Goal: Task Accomplishment & Management: Manage account settings

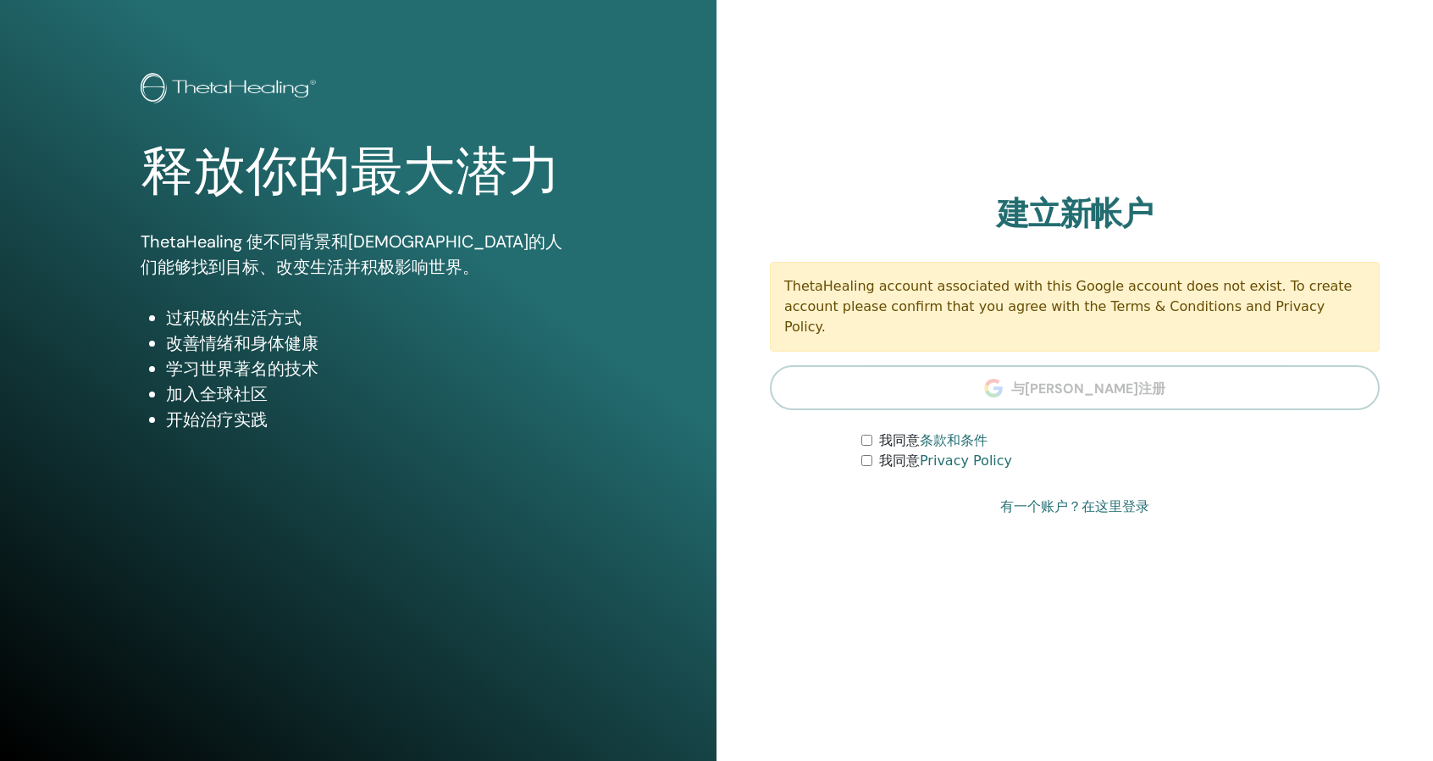
scroll to position [53, 0]
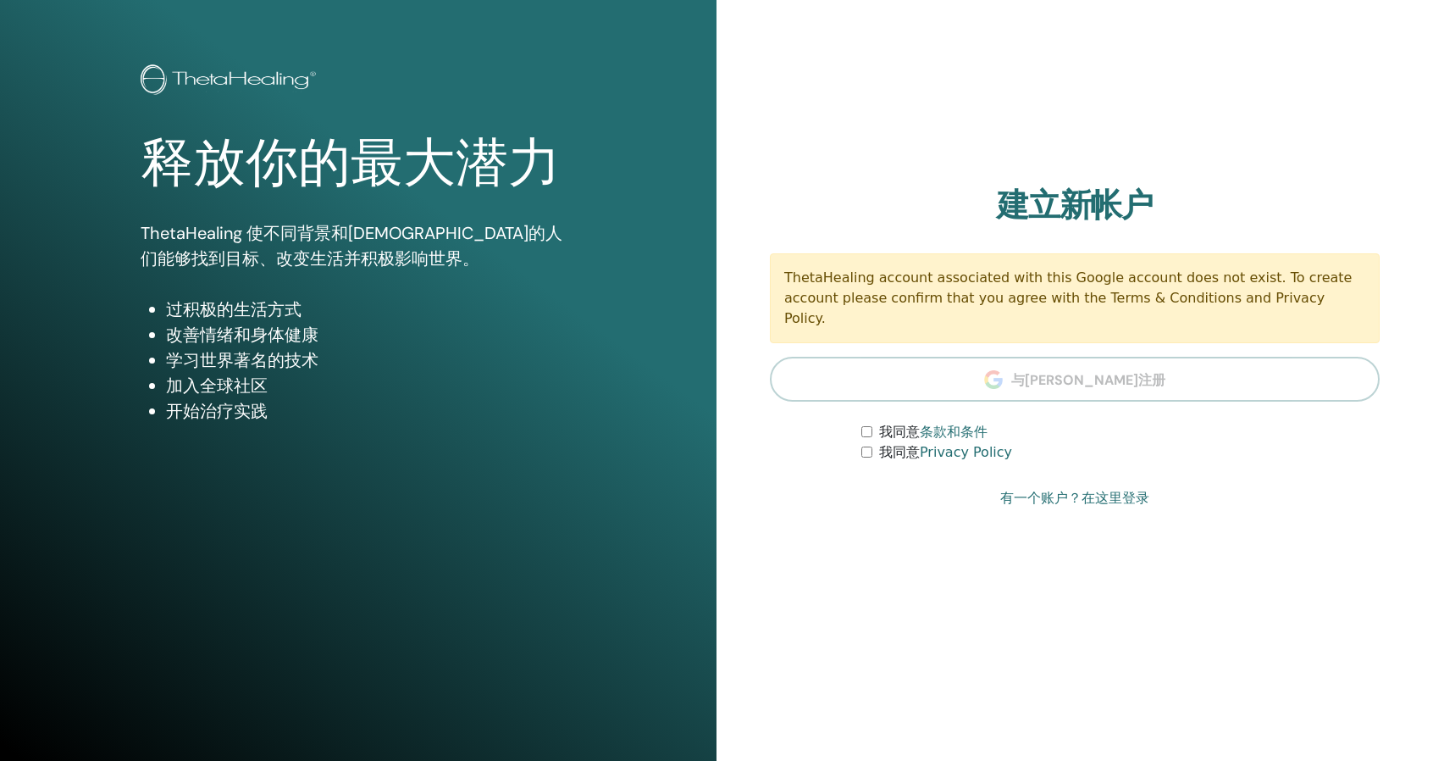
click at [1051, 495] on link "有一个账户？在这里登录" at bounding box center [1074, 498] width 149 height 20
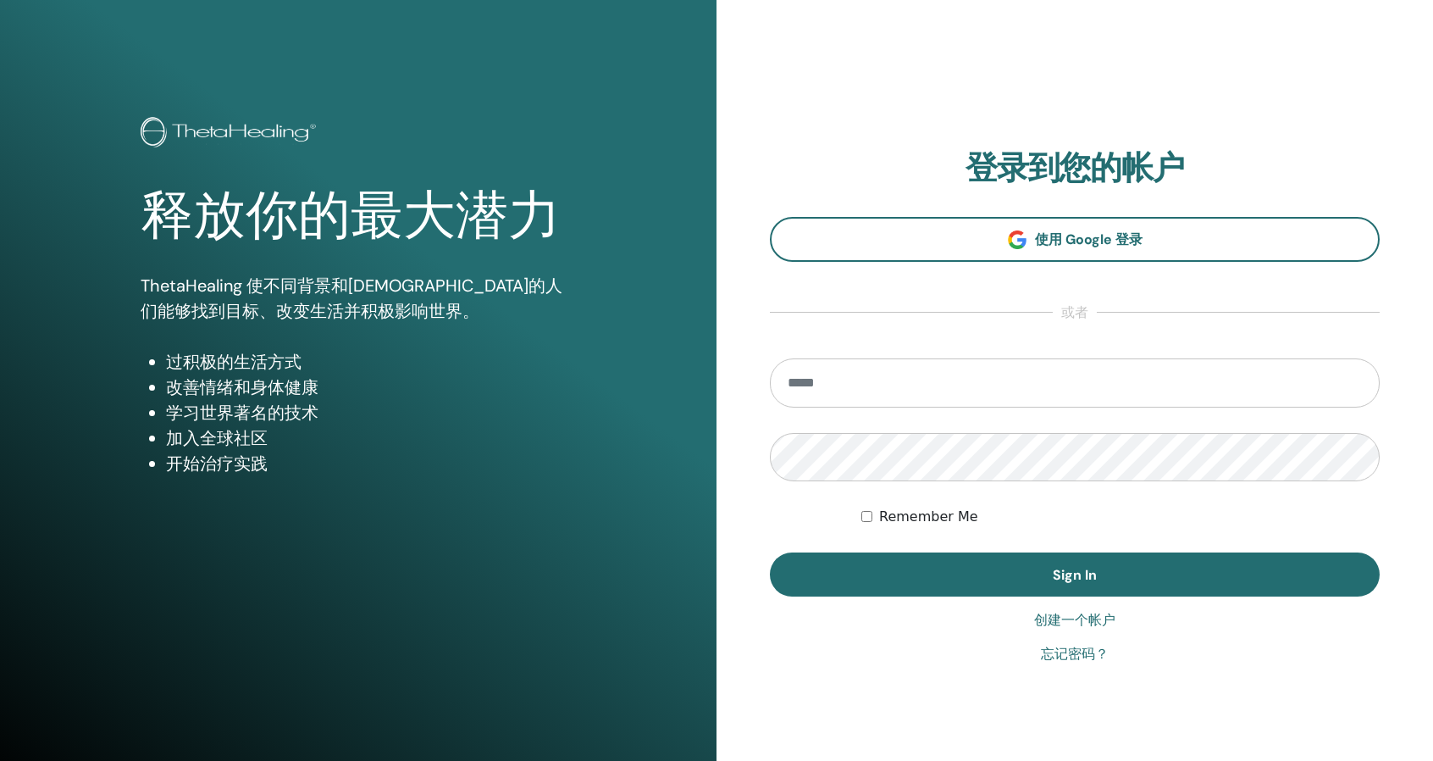
click at [1040, 332] on section "登录到您的帐户 使用 Google 登录 或者 Remember Me Sign In" at bounding box center [1075, 372] width 610 height 447
click at [956, 406] on input "email" at bounding box center [1075, 382] width 610 height 49
type input "**********"
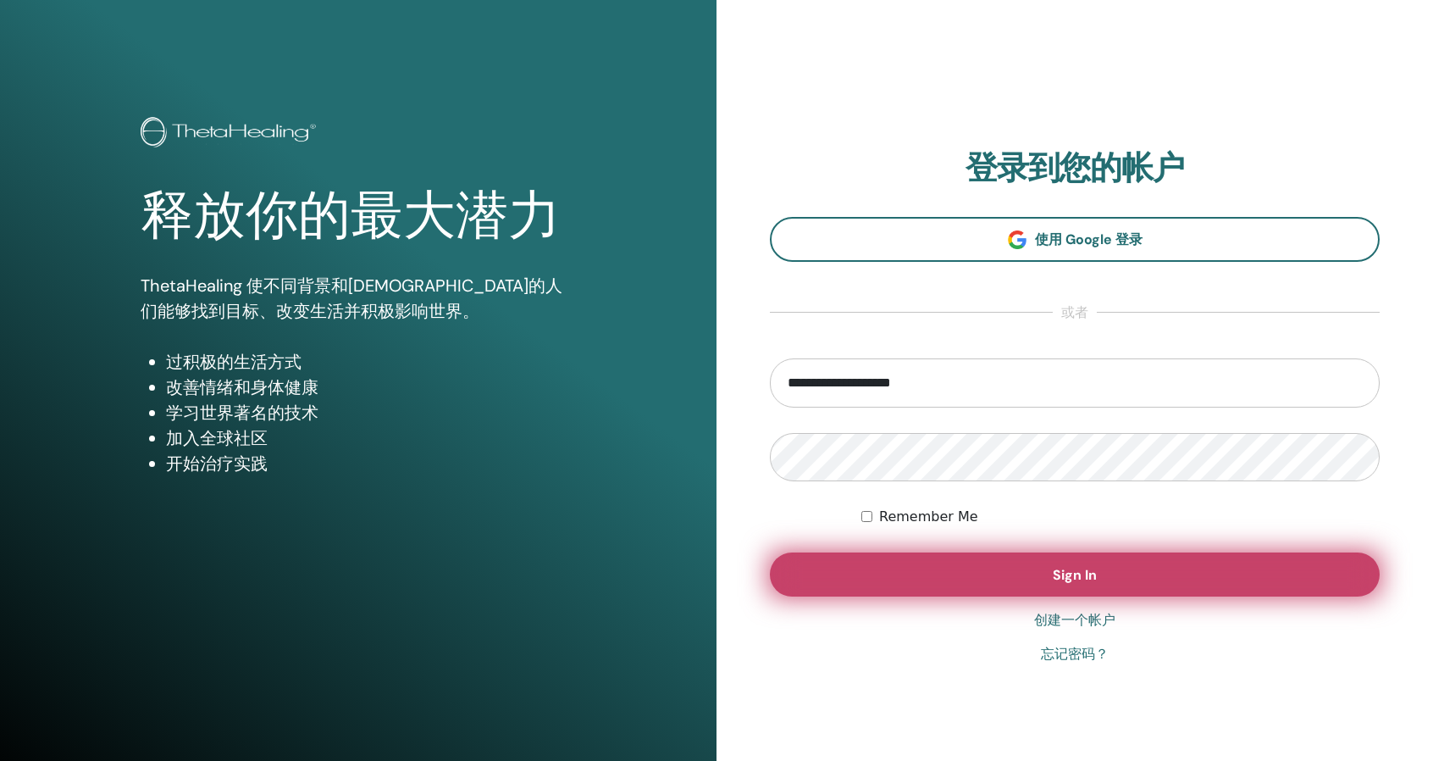
click at [1140, 575] on button "Sign In" at bounding box center [1075, 574] width 610 height 44
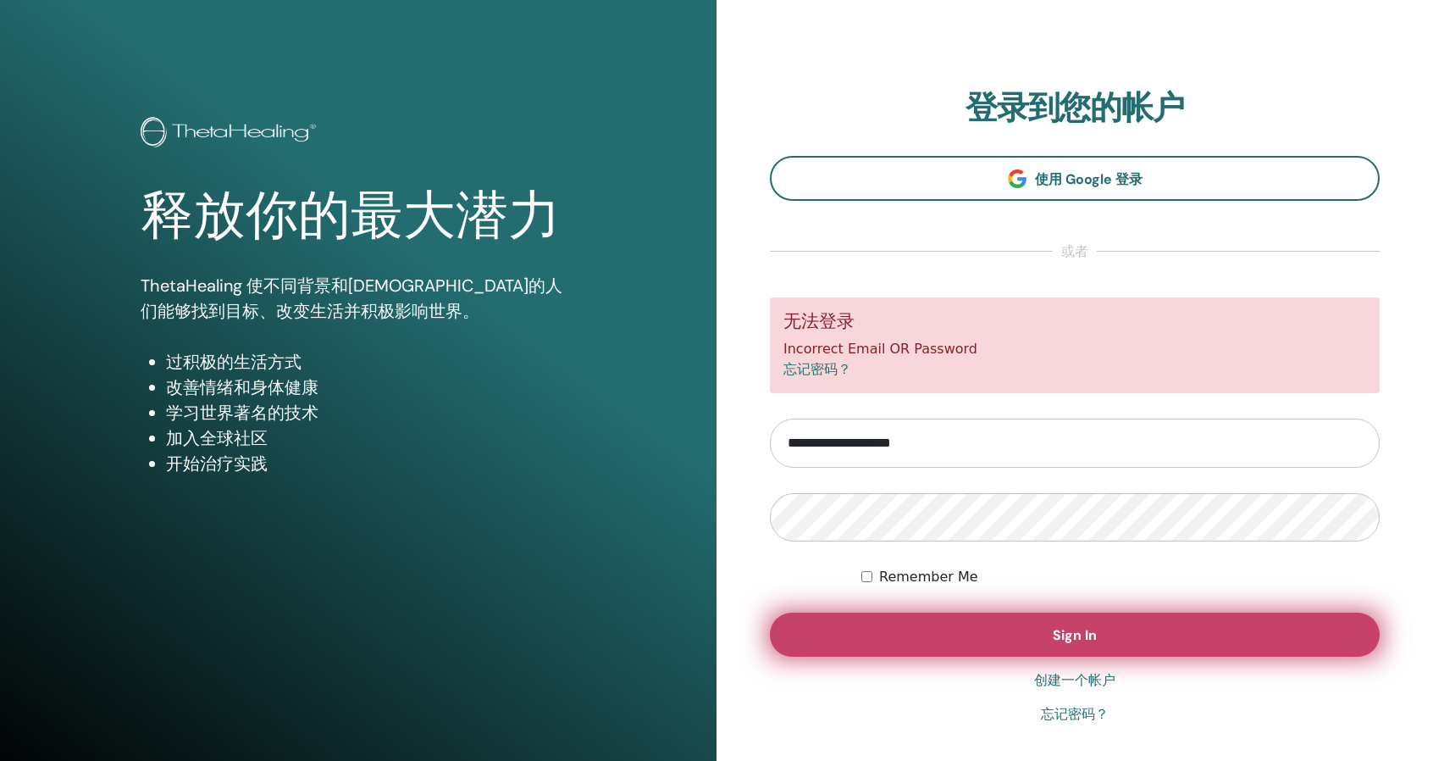
click at [1125, 623] on button "Sign In" at bounding box center [1075, 634] width 610 height 44
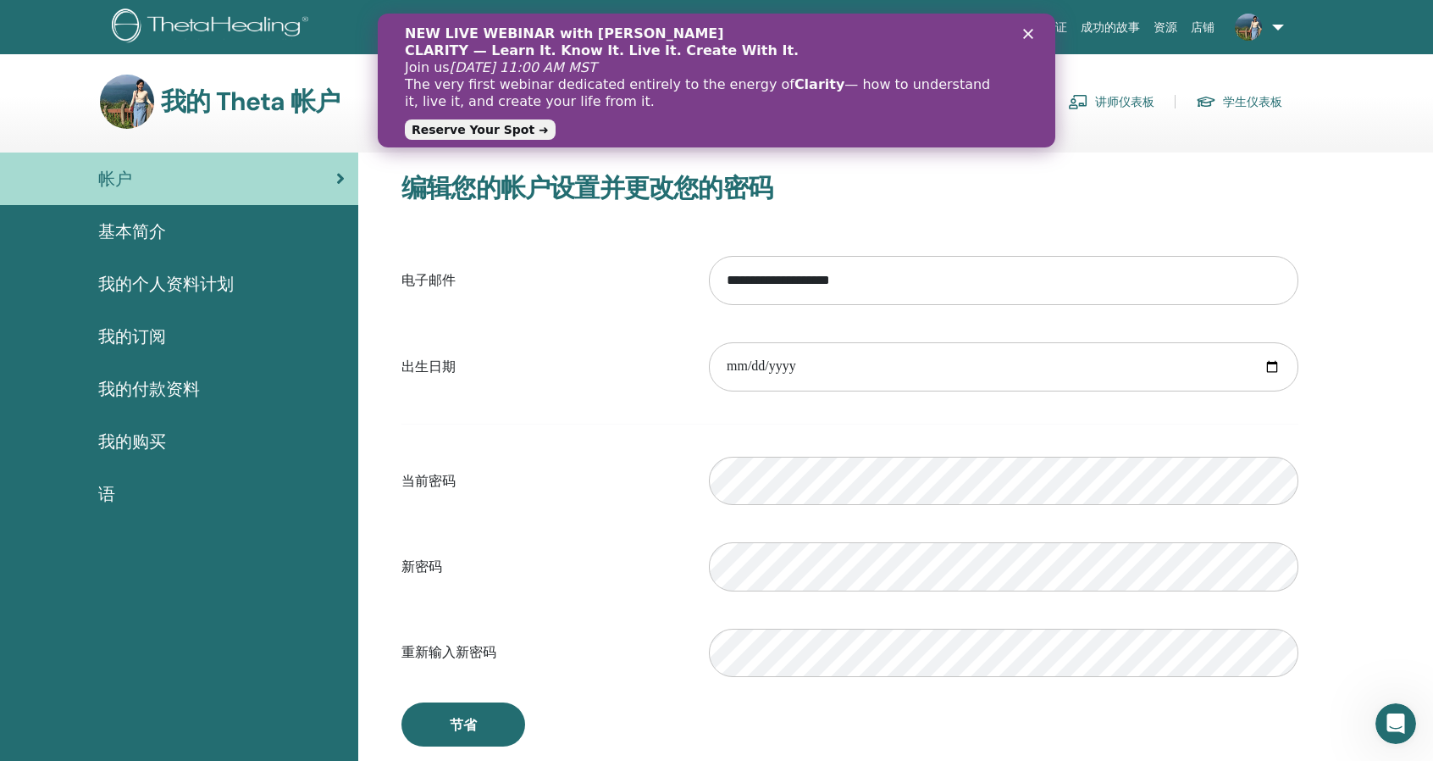
click at [1277, 23] on link at bounding box center [1256, 27] width 69 height 54
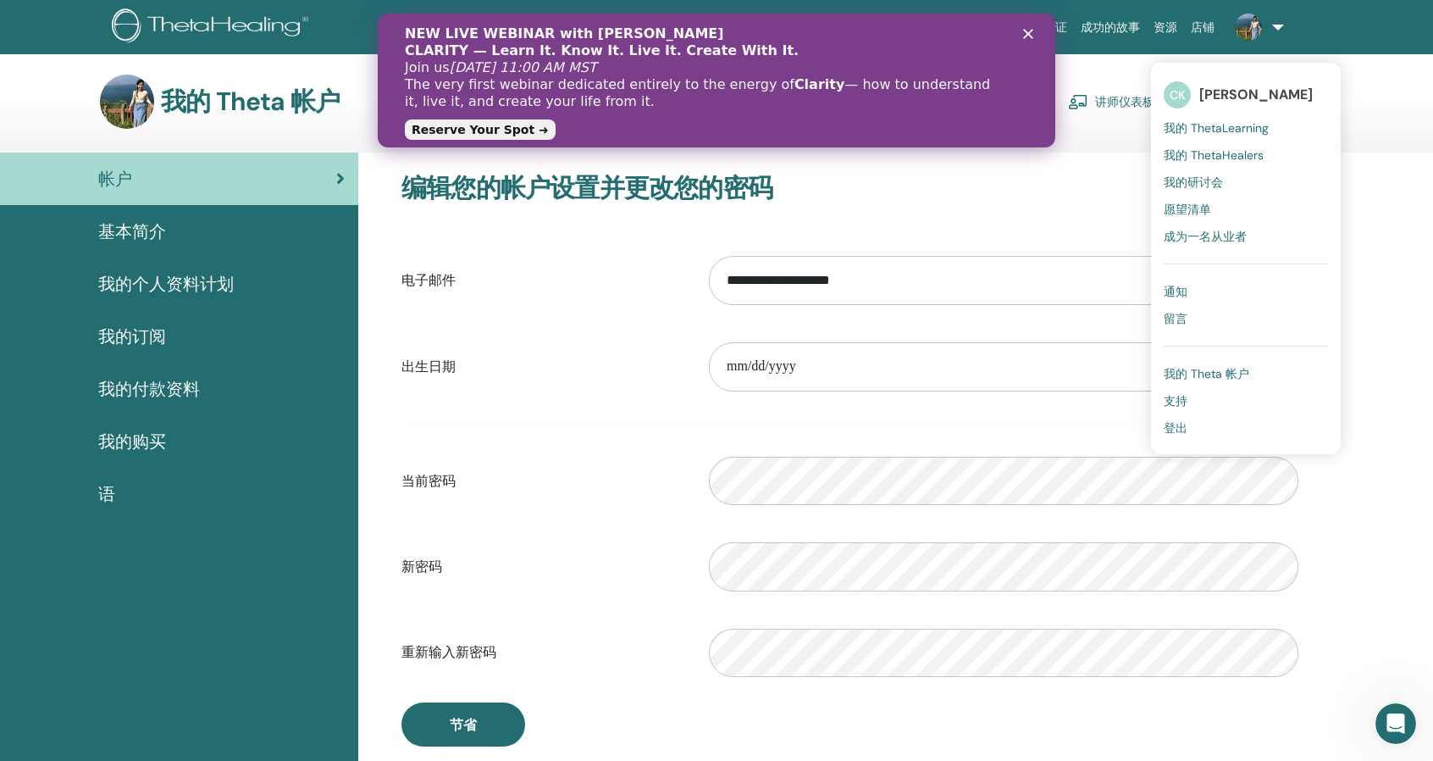
click at [1027, 33] on polygon "Close" at bounding box center [1028, 34] width 10 height 10
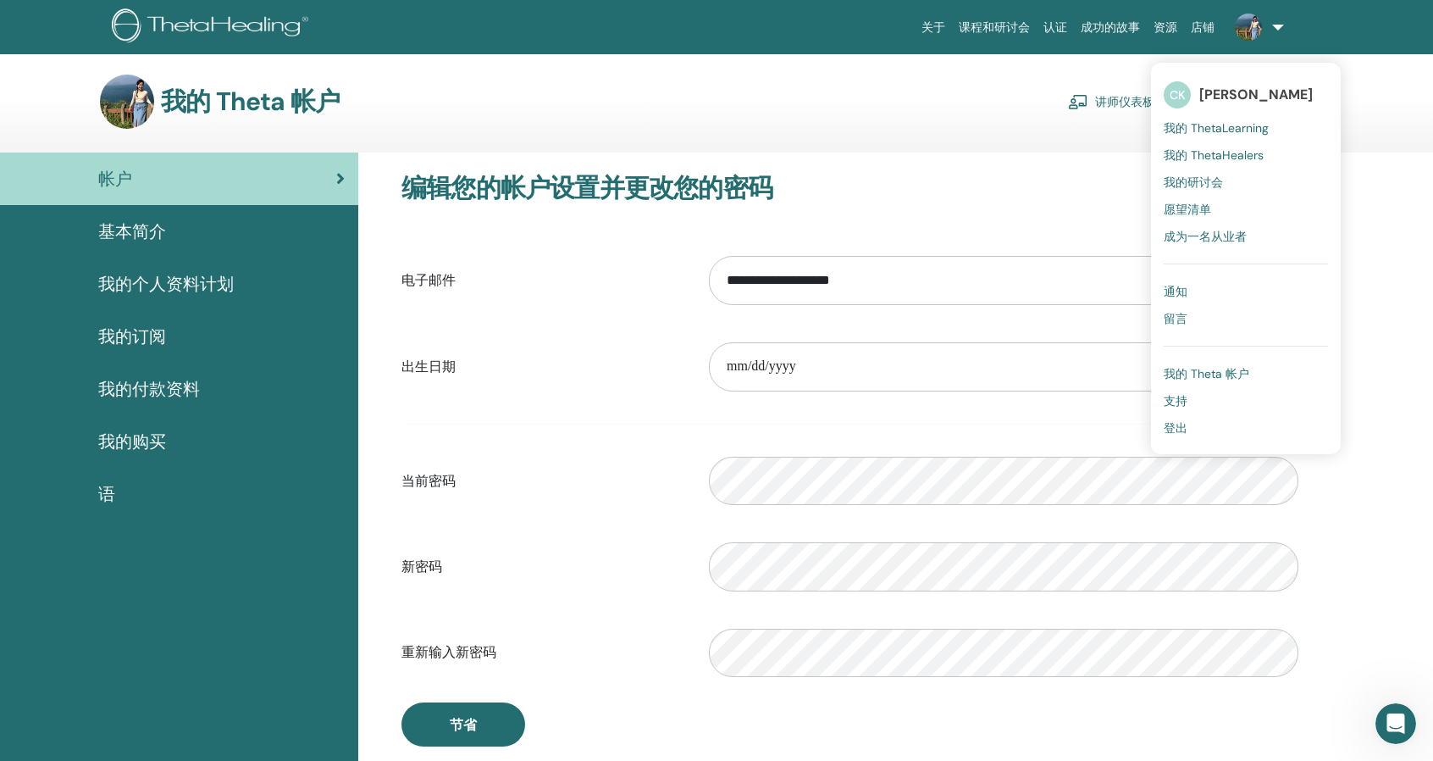
click at [1229, 231] on span "成为一名从业者" at bounding box center [1205, 236] width 83 height 15
